Goal: Contribute content: Contribute content

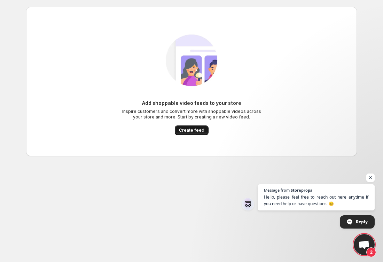
click at [187, 126] on button "Create feed" at bounding box center [192, 130] width 34 height 10
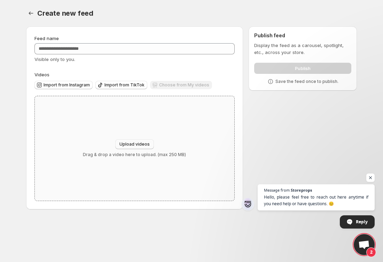
click at [130, 145] on span "Upload videos" at bounding box center [134, 144] width 30 height 6
type input "**********"
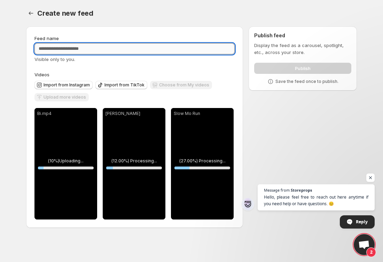
click at [135, 50] on input "Feed name" at bounding box center [134, 48] width 200 height 11
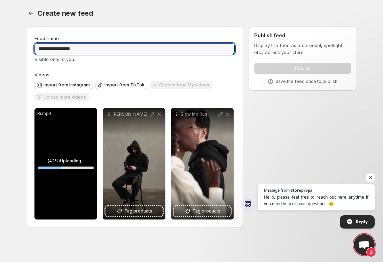
type input "**********"
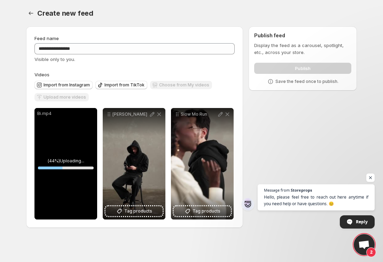
click at [224, 67] on div "**********" at bounding box center [134, 127] width 200 height 184
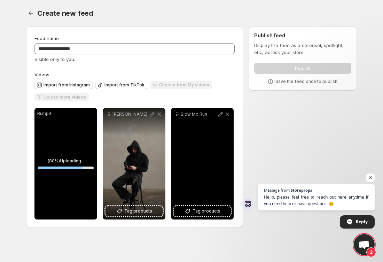
click at [217, 114] on icon at bounding box center [220, 114] width 7 height 7
click at [219, 115] on icon at bounding box center [220, 114] width 7 height 7
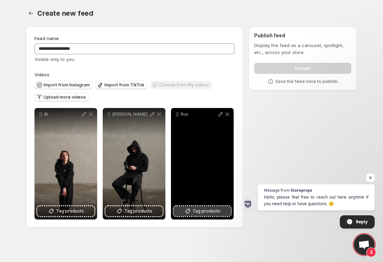
click at [215, 212] on span "Tag products" at bounding box center [206, 210] width 28 height 7
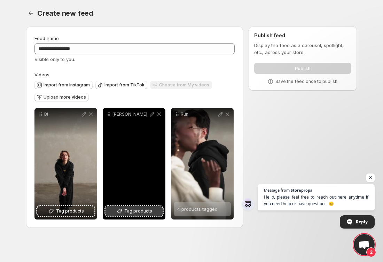
click at [146, 214] on span "Tag products" at bounding box center [138, 210] width 28 height 7
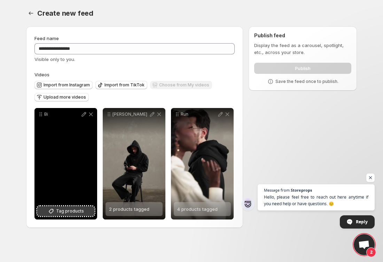
click at [75, 214] on span "Tag products" at bounding box center [70, 210] width 28 height 7
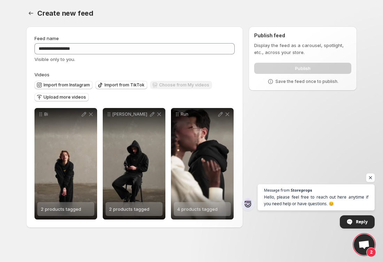
click at [370, 176] on span "Open chat" at bounding box center [370, 177] width 9 height 9
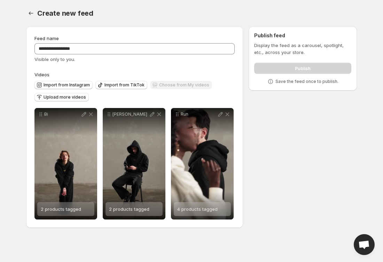
click at [299, 109] on div "**********" at bounding box center [189, 128] width 336 height 215
click at [267, 69] on div "Publish" at bounding box center [302, 67] width 97 height 14
click at [307, 82] on p "Save the feed once to publish." at bounding box center [306, 82] width 63 height 6
click at [33, 13] on icon "Settings" at bounding box center [30, 13] width 7 height 7
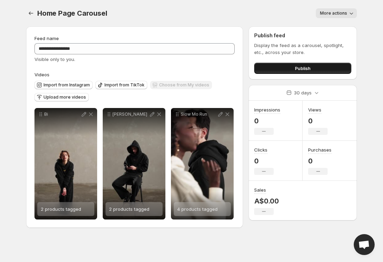
click at [308, 72] on button "Publish" at bounding box center [302, 68] width 97 height 11
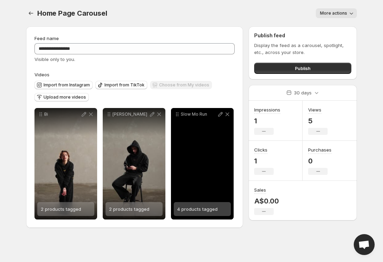
click at [186, 210] on span "4 products tagged" at bounding box center [197, 209] width 40 height 6
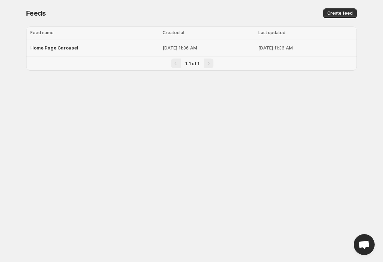
click at [190, 48] on p "[DATE] 11:36 AM" at bounding box center [207, 47] width 91 height 7
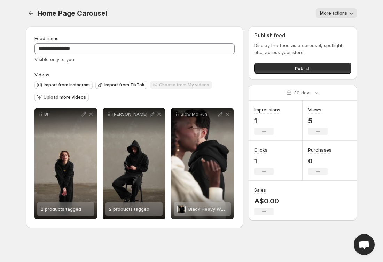
click at [354, 12] on icon "button" at bounding box center [350, 13] width 7 height 7
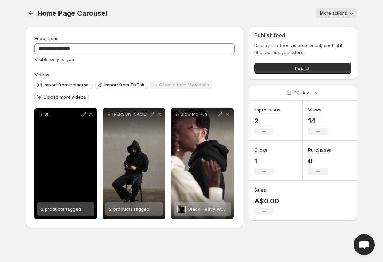
click at [73, 210] on span "2 products tagged" at bounding box center [61, 209] width 40 height 6
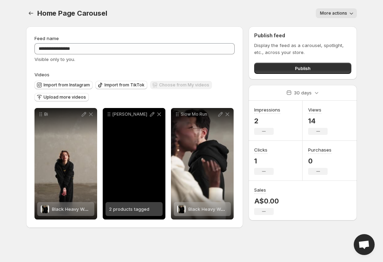
click at [136, 209] on span "2 products tagged" at bounding box center [129, 209] width 40 height 6
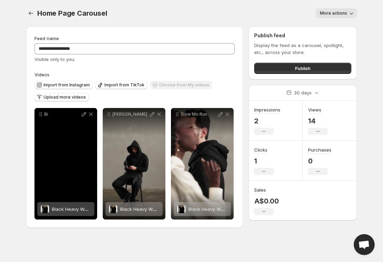
click at [52, 211] on span "Black Heavy Weight Hoodie" at bounding box center [82, 209] width 60 height 6
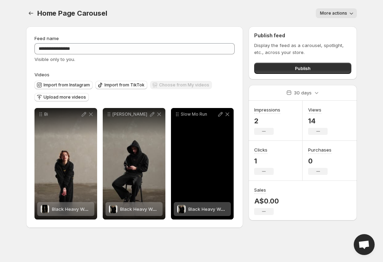
click at [188, 209] on span "Black Heavy Weight Hoodie" at bounding box center [218, 209] width 60 height 6
click at [209, 211] on span "Black Heavy Weight Hoodie" at bounding box center [218, 209] width 60 height 6
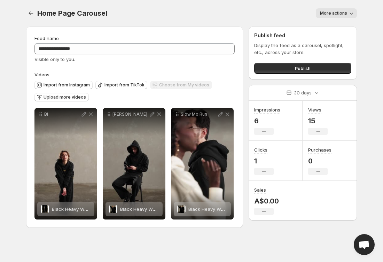
click at [227, 21] on div "Home Page Carousel. This page is ready Home Page Carousel More actions More act…" at bounding box center [191, 13] width 330 height 26
click at [222, 6] on div "Home Page Carousel. This page is ready Home Page Carousel More actions More act…" at bounding box center [191, 13] width 330 height 26
click at [270, 70] on button "Publish" at bounding box center [302, 68] width 97 height 11
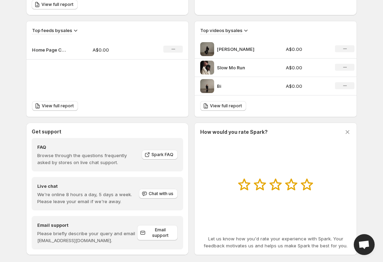
scroll to position [235, 0]
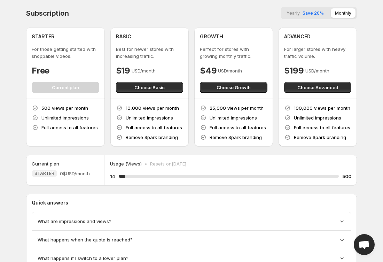
scroll to position [31, 0]
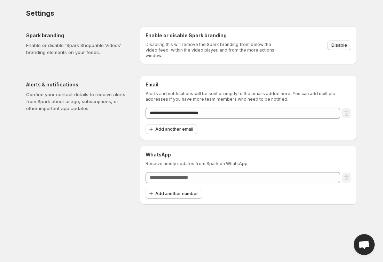
click at [340, 44] on span "Disable" at bounding box center [339, 45] width 16 height 6
